Goal: Transaction & Acquisition: Purchase product/service

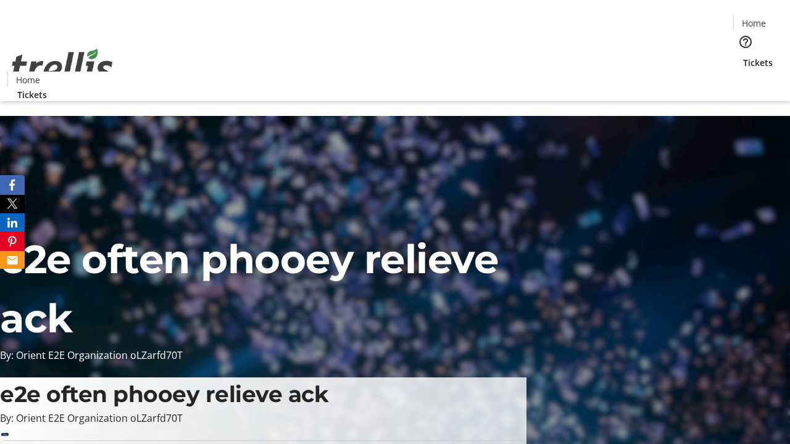
click at [743, 56] on span "Tickets" at bounding box center [758, 62] width 30 height 13
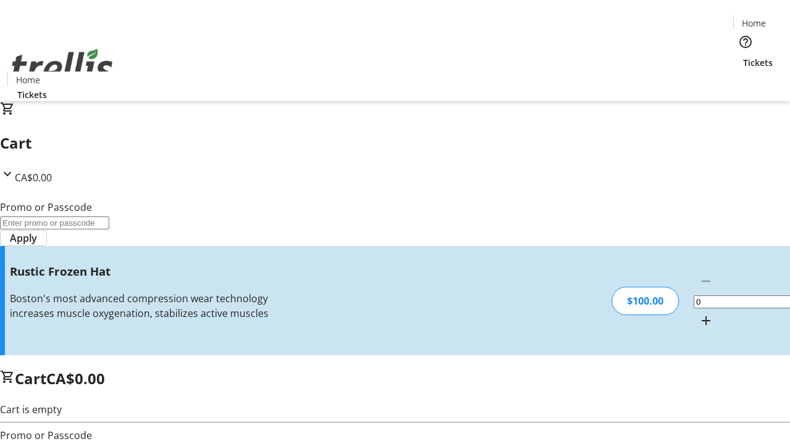
click at [698, 313] on mat-icon "Increment by one" at bounding box center [705, 320] width 15 height 15
type input "1"
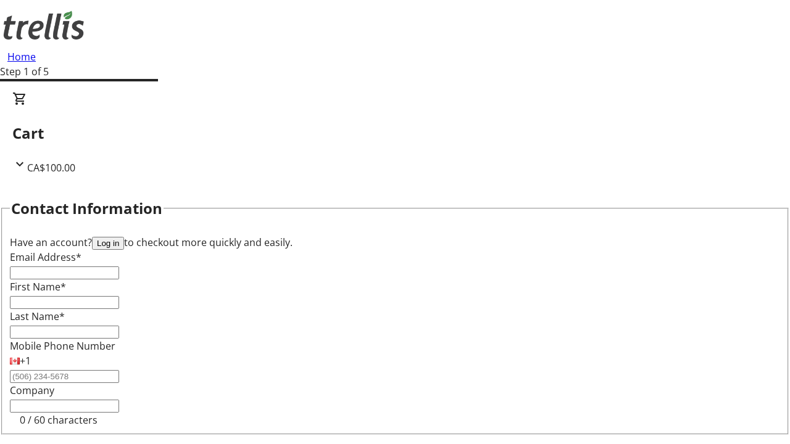
type input "FREE"
type input "[EMAIL_ADDRESS][DOMAIN_NAME]"
type input "Alessia"
type input "[PERSON_NAME]"
